Goal: Navigation & Orientation: Find specific page/section

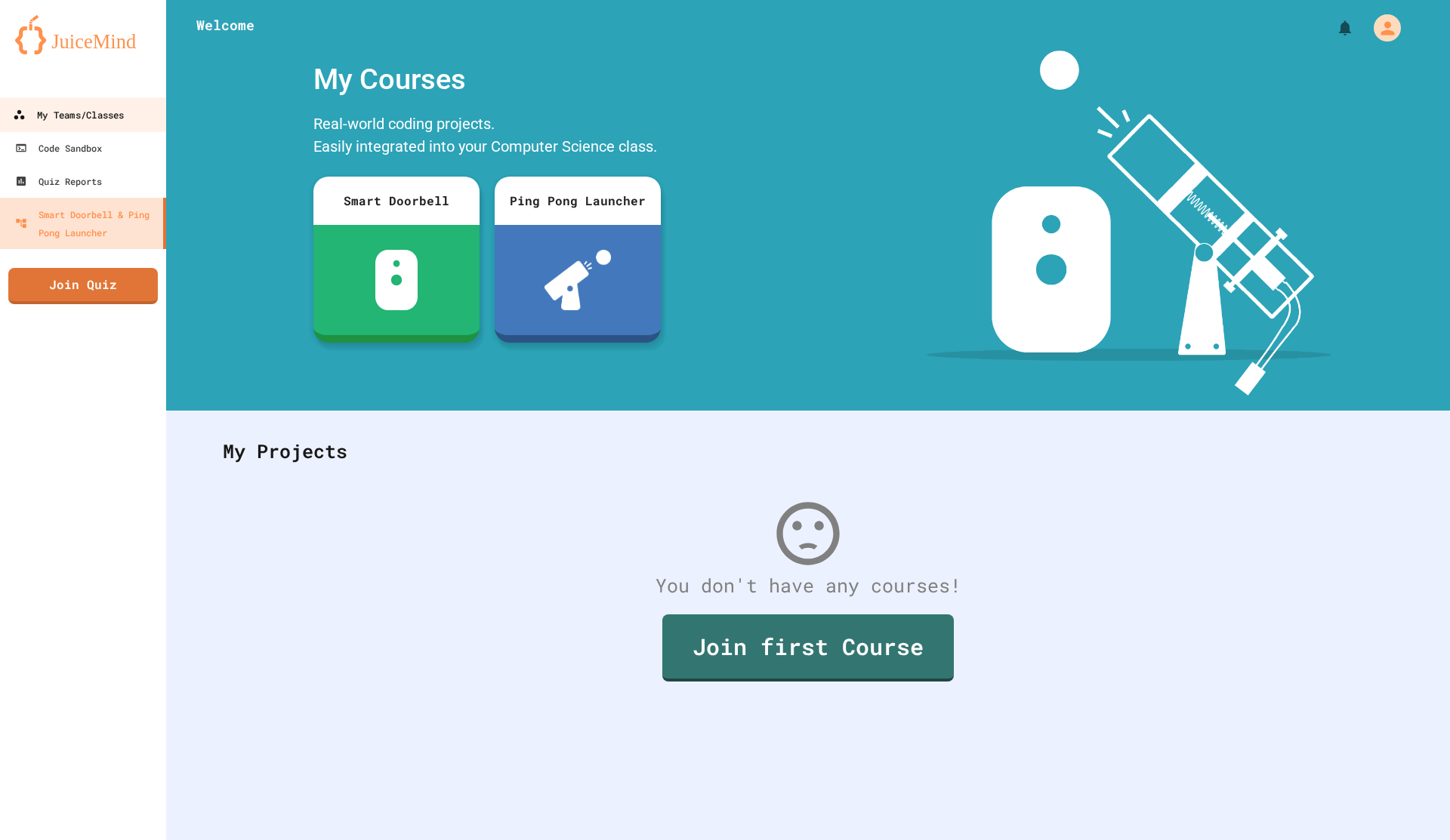
click at [89, 129] on link "My Teams/Classes" at bounding box center [83, 114] width 171 height 34
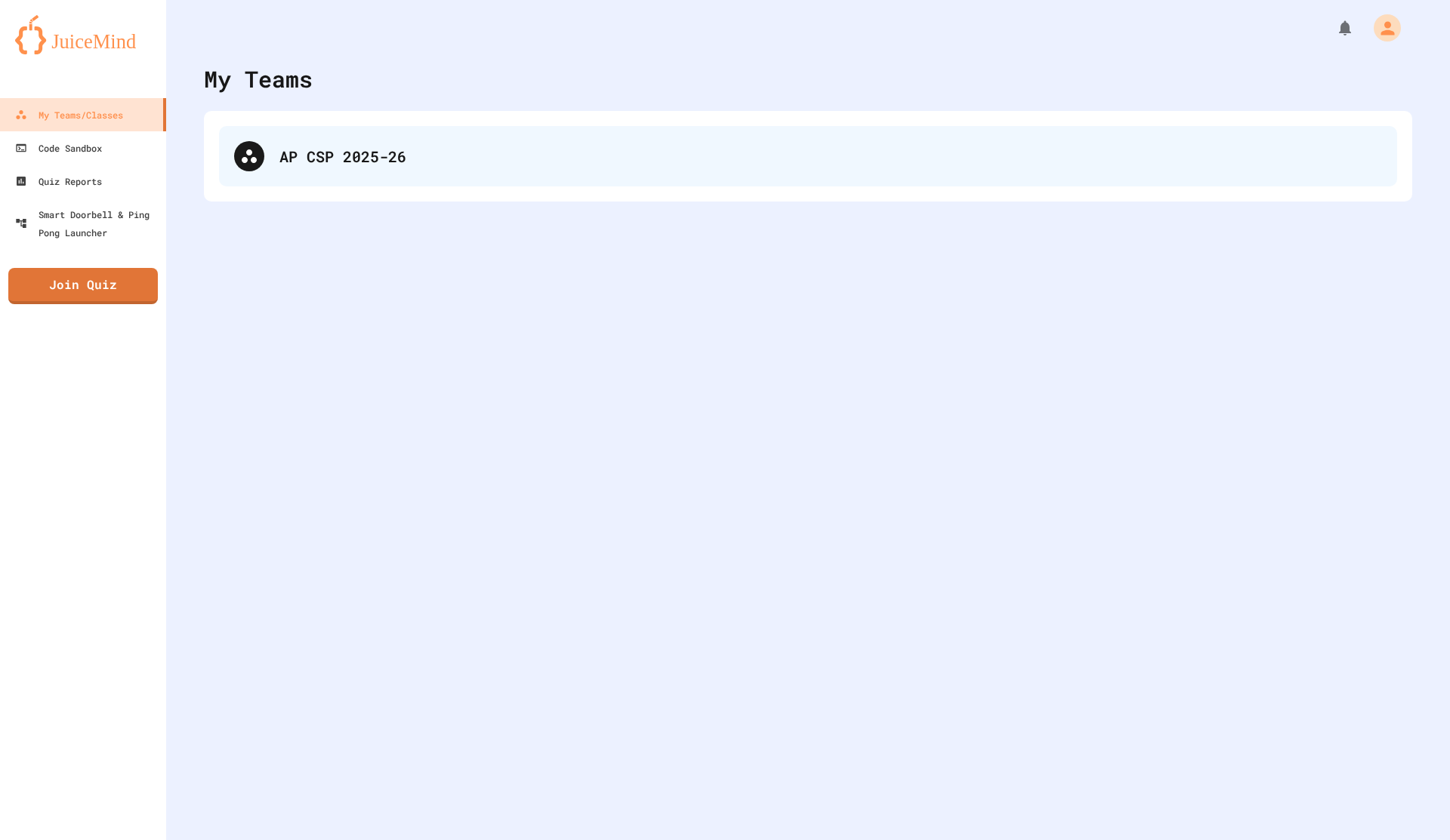
click at [458, 150] on div "AP CSP 2025-26" at bounding box center [831, 156] width 1102 height 23
